Goal: Find specific page/section: Find specific page/section

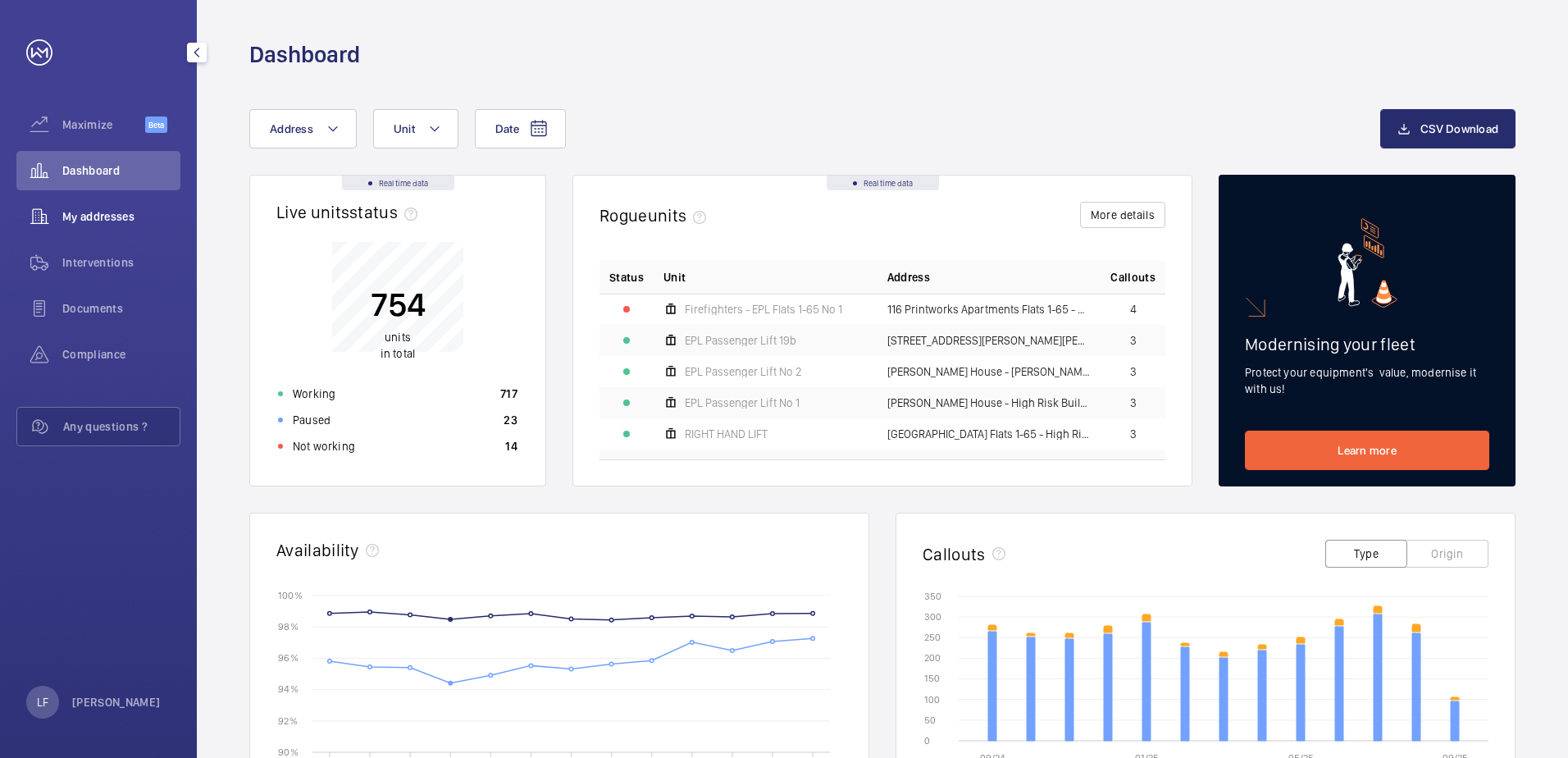
click at [98, 212] on span "My addresses" at bounding box center [121, 217] width 118 height 17
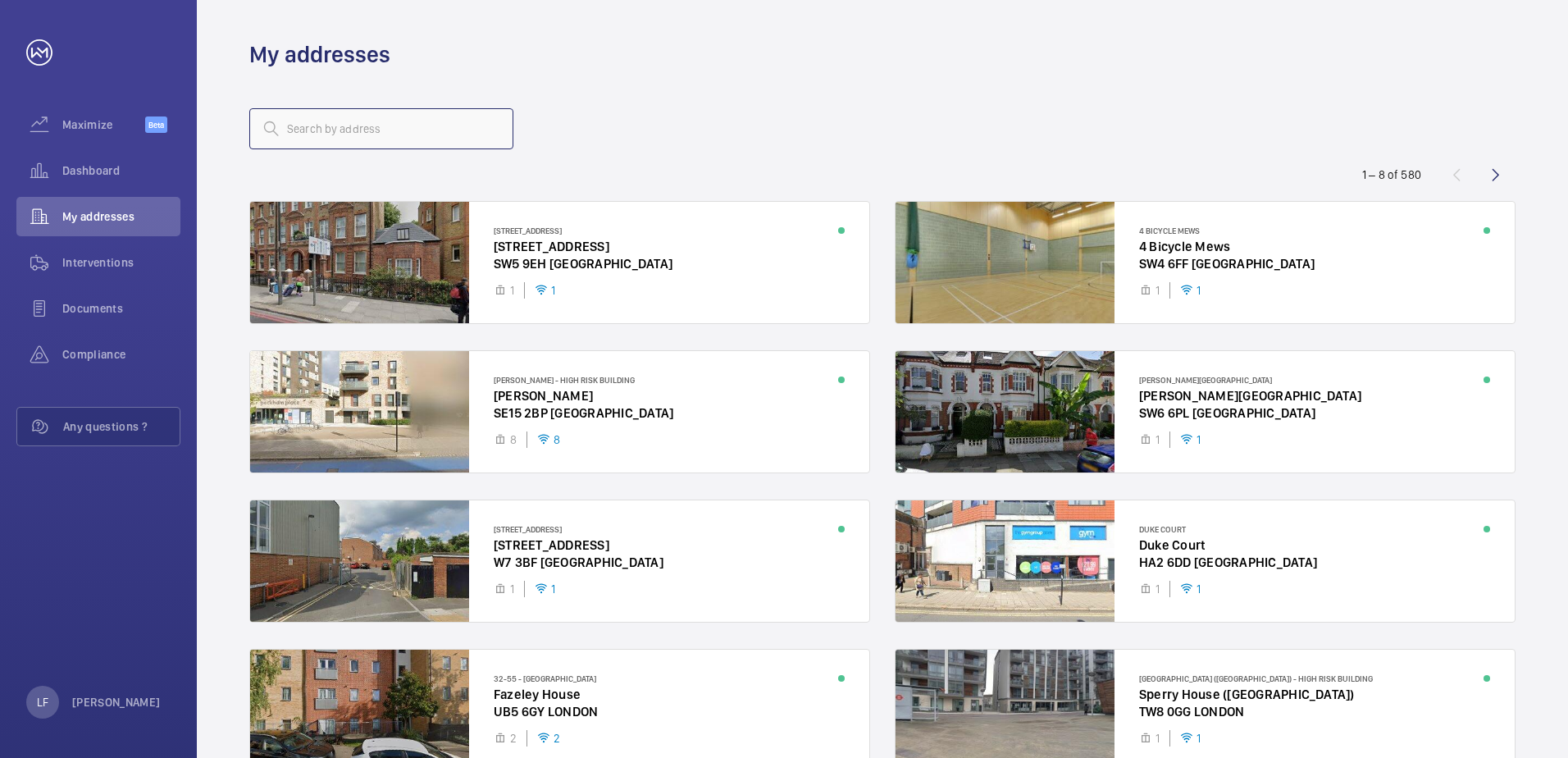
click at [313, 142] on input "text" at bounding box center [381, 128] width 264 height 41
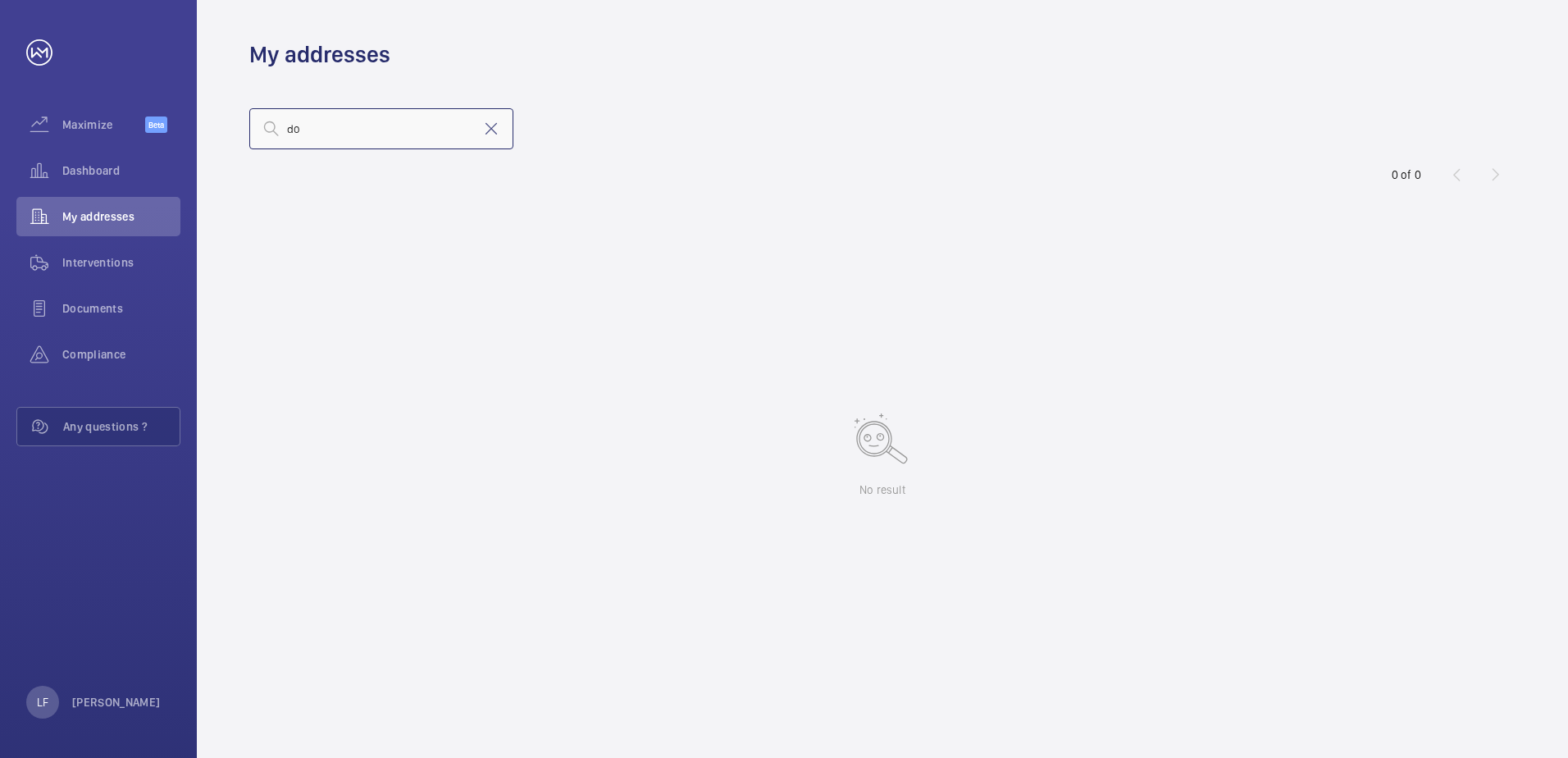
type input "d"
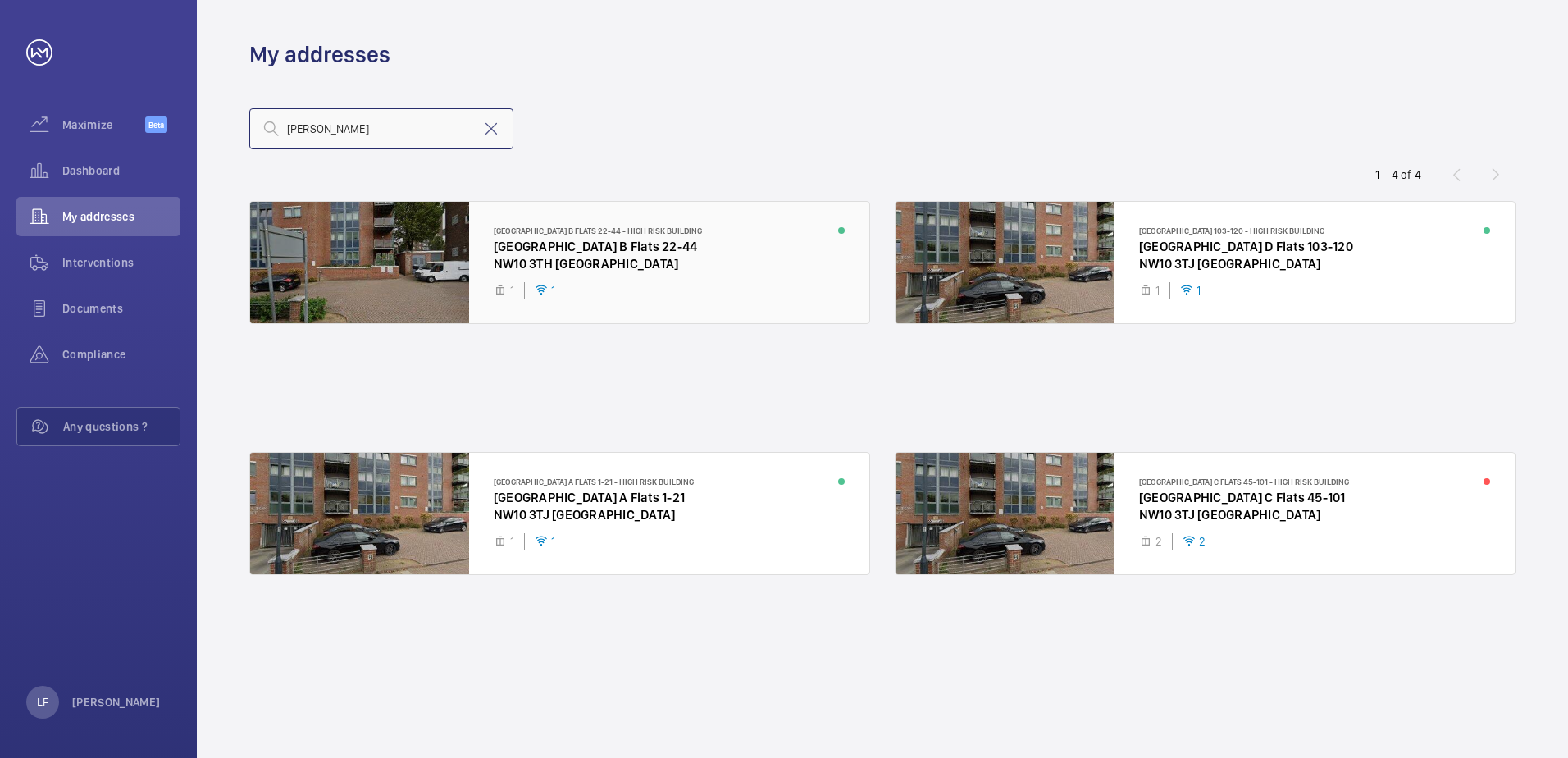
type input "[PERSON_NAME]"
click at [550, 263] on div at bounding box center [560, 262] width 619 height 122
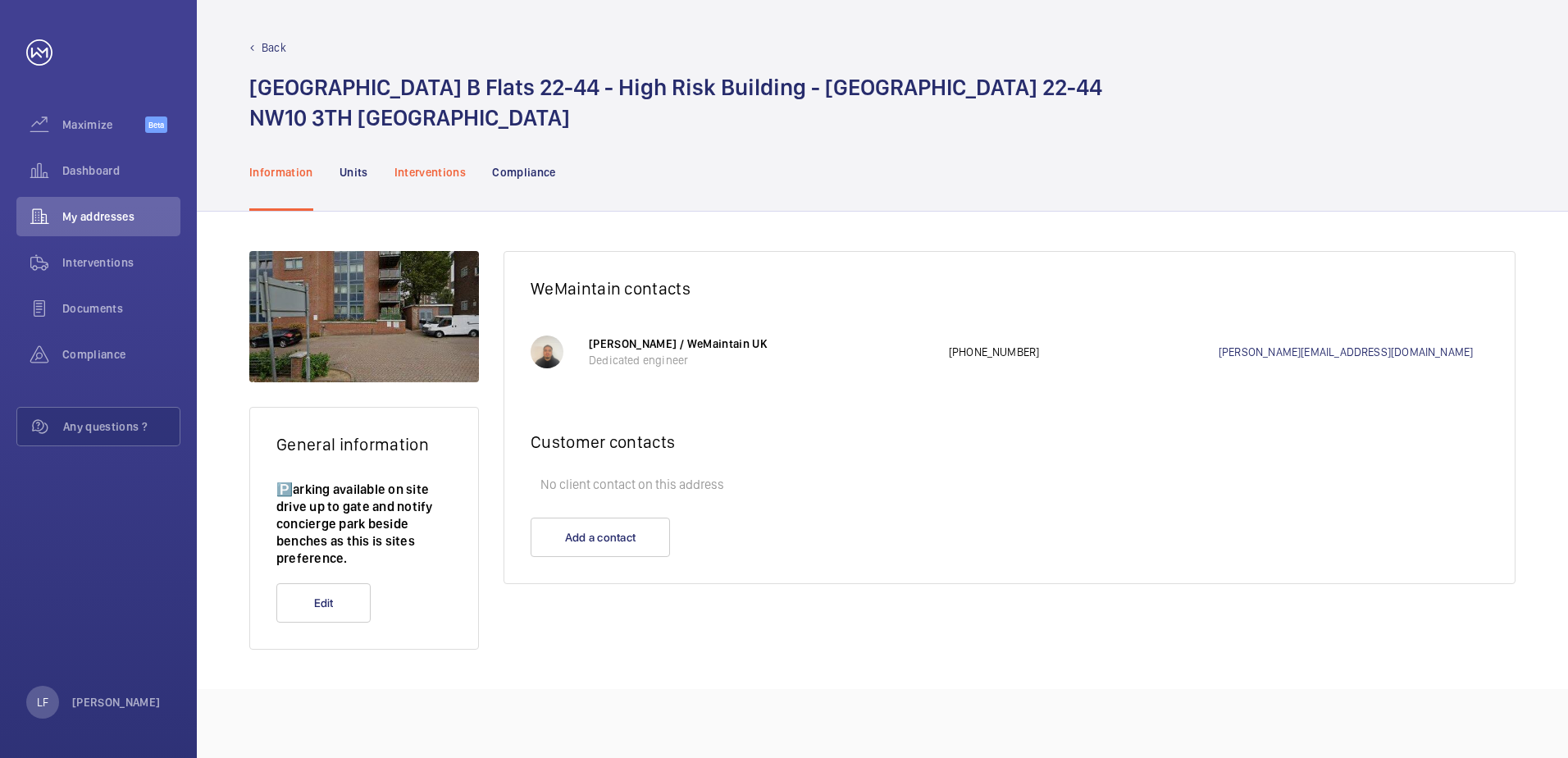
click at [433, 177] on p "Interventions" at bounding box center [430, 172] width 72 height 17
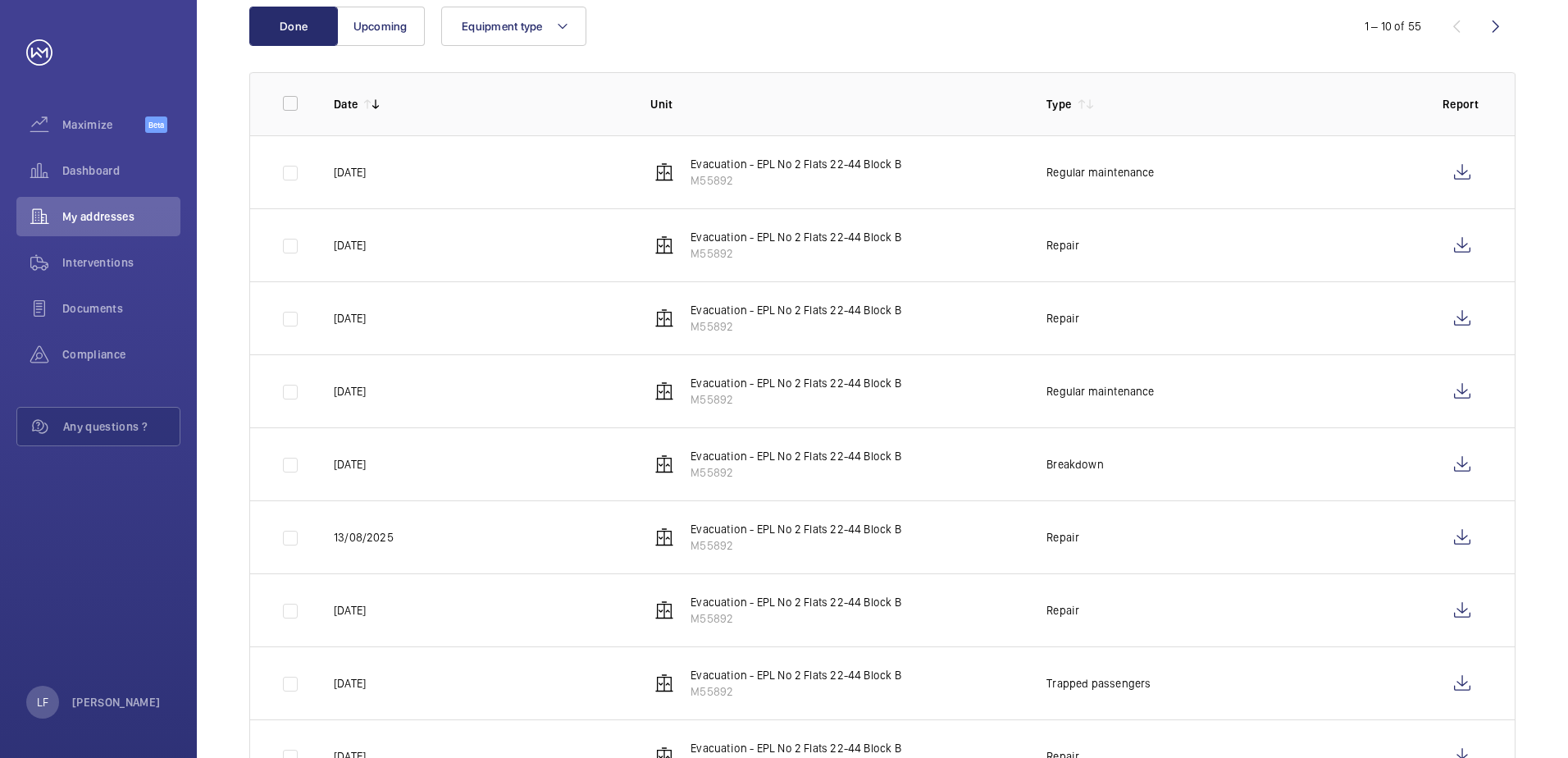
scroll to position [246, 0]
